Goal: Information Seeking & Learning: Learn about a topic

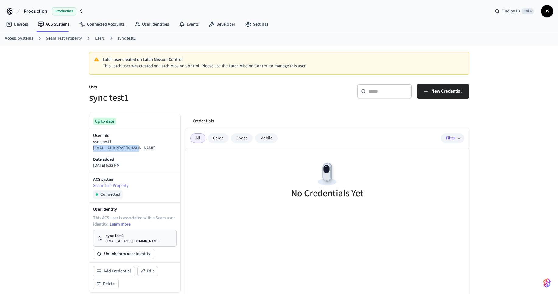
click at [549, 13] on span "JS" at bounding box center [546, 11] width 11 height 11
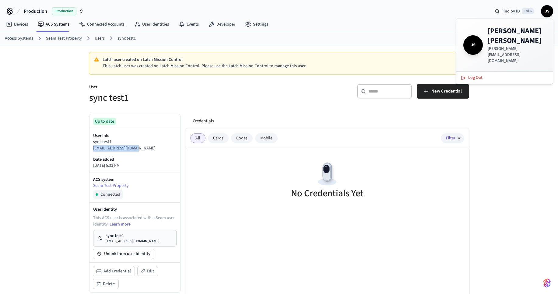
click at [145, 150] on p "synctest1@yopmail.com" at bounding box center [134, 148] width 83 height 6
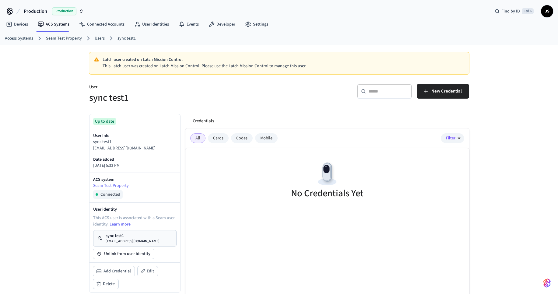
click at [94, 148] on p "synctest1@yopmail.com" at bounding box center [134, 148] width 83 height 6
drag, startPoint x: 93, startPoint y: 148, endPoint x: 122, endPoint y: 146, distance: 29.6
click at [122, 146] on p "synctest1@yopmail.com" at bounding box center [134, 148] width 83 height 6
click at [99, 38] on link "Users" at bounding box center [100, 38] width 10 height 6
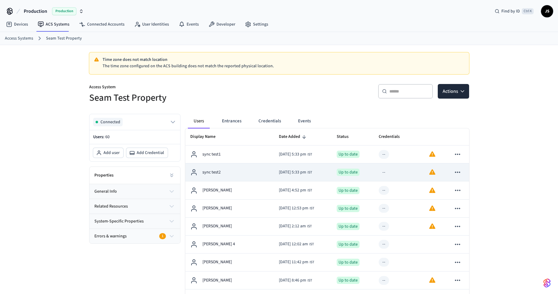
click at [215, 172] on p "sync test2" at bounding box center [211, 172] width 18 height 6
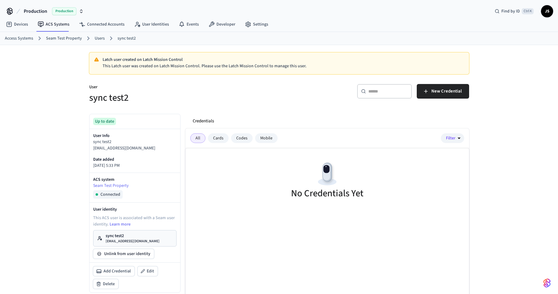
click at [221, 137] on div "Cards" at bounding box center [218, 138] width 21 height 10
click at [242, 135] on div "Codes" at bounding box center [242, 138] width 22 height 10
click at [259, 140] on div "Mobile" at bounding box center [266, 138] width 23 height 10
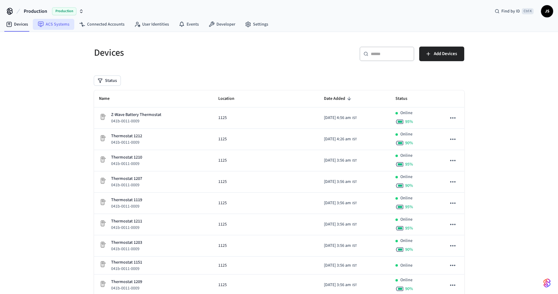
click at [59, 25] on link "ACS Systems" at bounding box center [53, 24] width 41 height 11
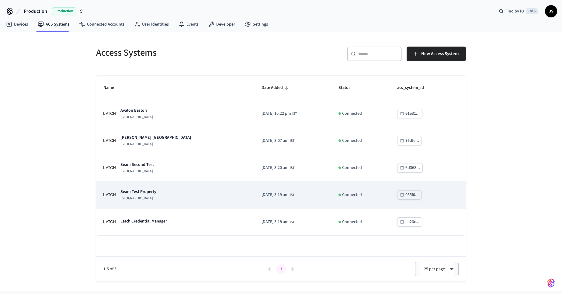
click at [141, 190] on p "Seam Test Property" at bounding box center [139, 192] width 36 height 6
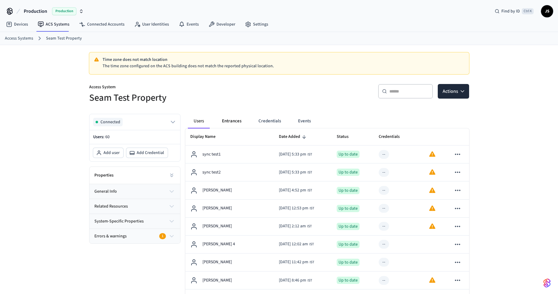
click at [226, 124] on button "Entrances" at bounding box center [231, 121] width 29 height 15
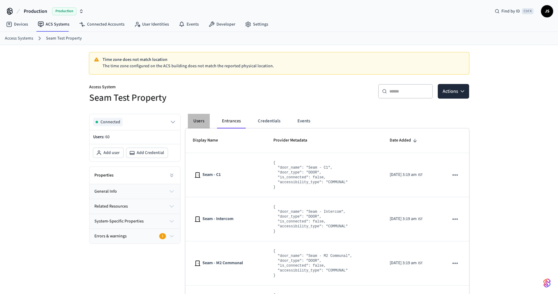
click at [198, 121] on button "Users" at bounding box center [199, 121] width 22 height 15
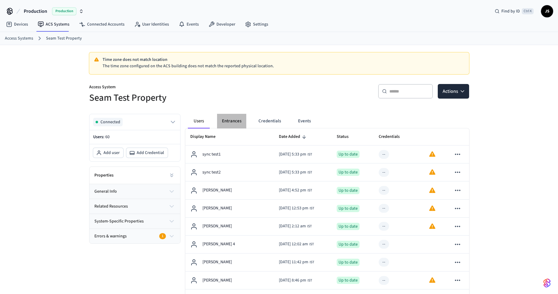
click at [224, 118] on button "Entrances" at bounding box center [231, 121] width 29 height 15
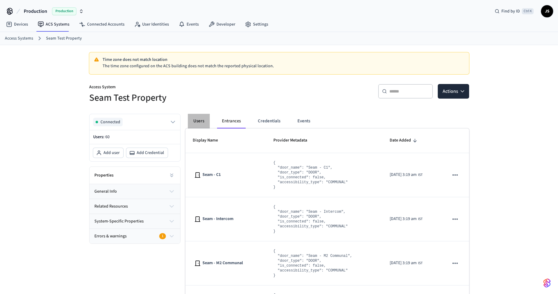
click at [199, 118] on button "Users" at bounding box center [199, 121] width 22 height 15
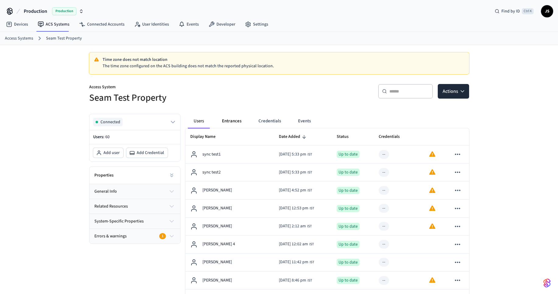
click at [234, 118] on button "Entrances" at bounding box center [231, 121] width 29 height 15
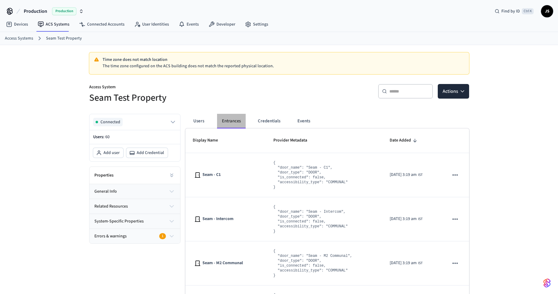
click at [228, 121] on button "Entrances" at bounding box center [231, 121] width 29 height 15
click at [200, 121] on button "Users" at bounding box center [199, 121] width 22 height 15
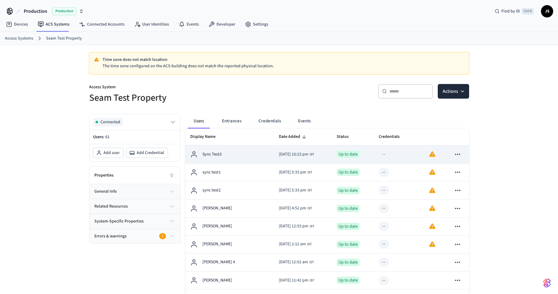
click at [229, 155] on div "Sync Test3" at bounding box center [229, 154] width 79 height 7
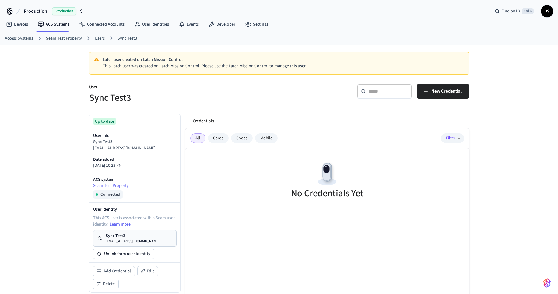
click at [53, 40] on link "Seam Test Property" at bounding box center [64, 38] width 36 height 6
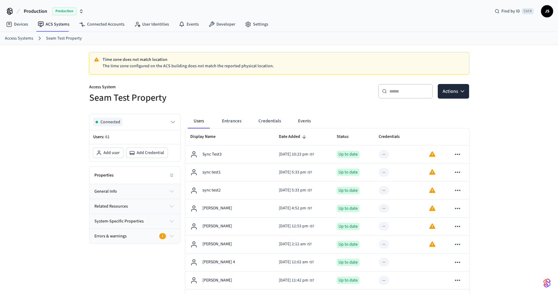
click at [394, 91] on input "text" at bounding box center [409, 91] width 40 height 6
paste input "**********"
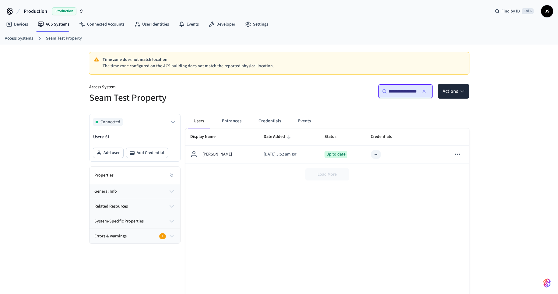
type input "**********"
